Goal: Find specific page/section: Find specific page/section

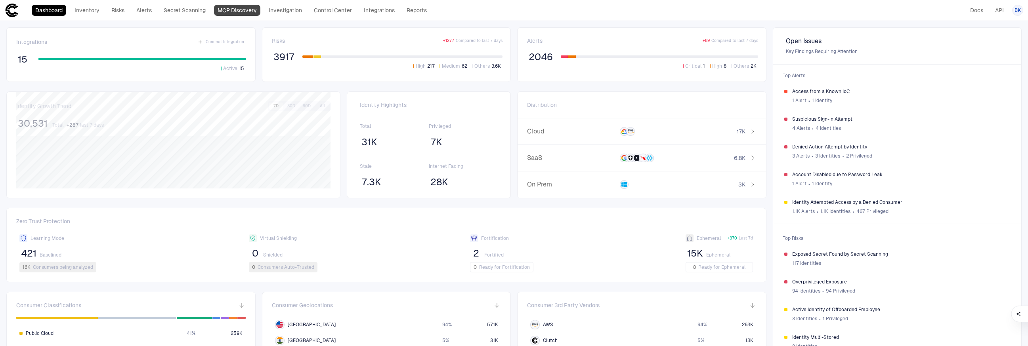
click at [235, 12] on link "MCP Discovery" at bounding box center [237, 10] width 46 height 11
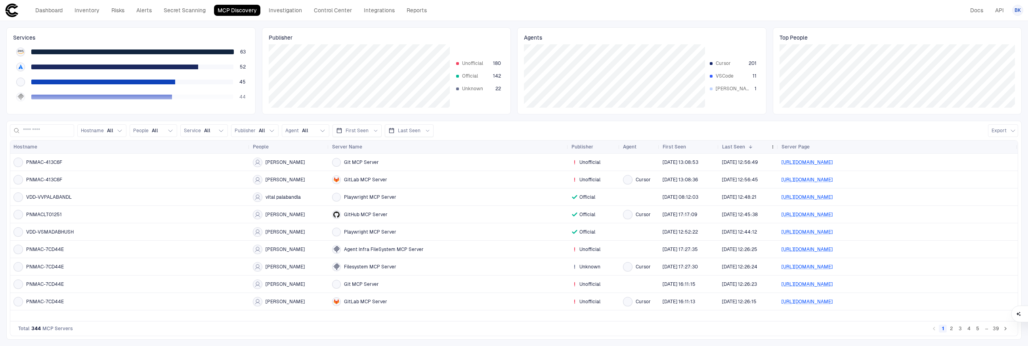
click at [750, 148] on span at bounding box center [750, 147] width 5 height 5
click at [750, 147] on span at bounding box center [750, 147] width 5 height 5
click at [759, 149] on div "Last Seen" at bounding box center [744, 147] width 45 height 9
click at [104, 132] on span "Hostname" at bounding box center [92, 131] width 23 height 6
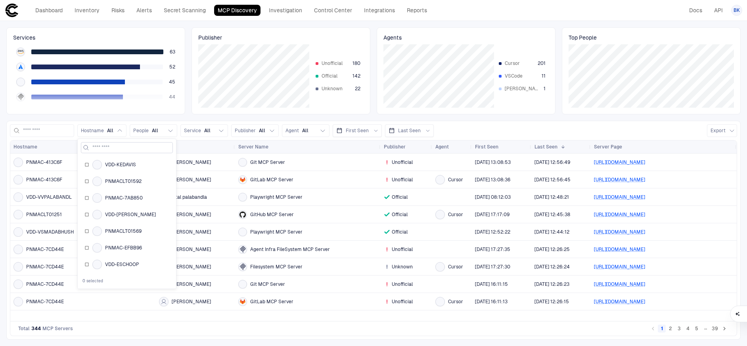
click at [118, 147] on input at bounding box center [131, 148] width 78 height 10
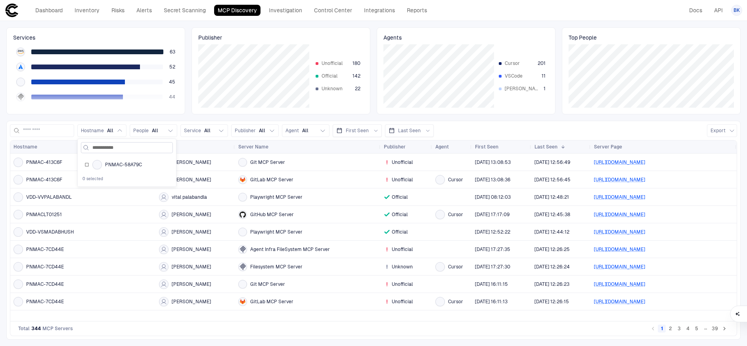
type input "**********"
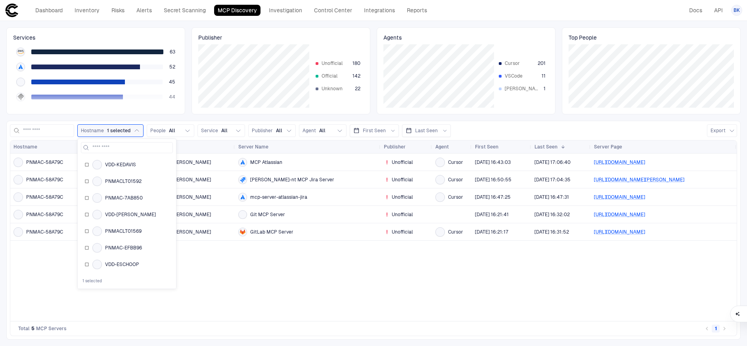
click at [331, 285] on div "PNMAC-58A79C [PERSON_NAME] Atlassian Unofficial Cursor [DATE] 16:43:03 [DATE] 1…" at bounding box center [373, 238] width 726 height 168
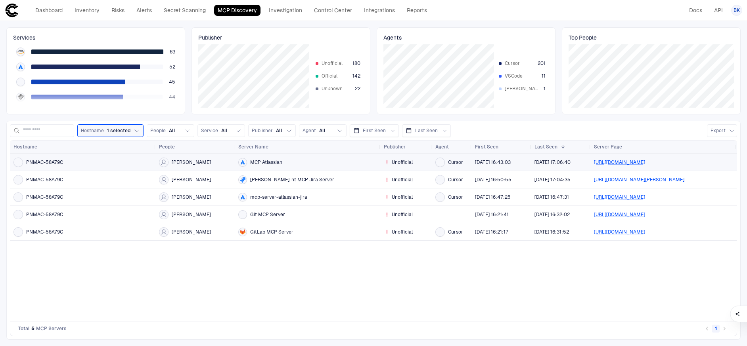
click at [49, 160] on span "PNMAC-58A79C" at bounding box center [44, 162] width 37 height 6
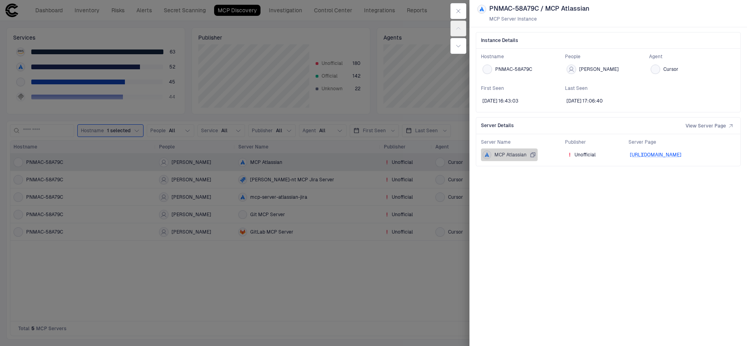
click at [510, 154] on span "MCP Atlassian" at bounding box center [510, 155] width 32 height 6
click at [707, 127] on span "View Server Page" at bounding box center [705, 126] width 40 height 6
click at [460, 11] on icon "button" at bounding box center [458, 11] width 6 height 6
